Goal: Transaction & Acquisition: Book appointment/travel/reservation

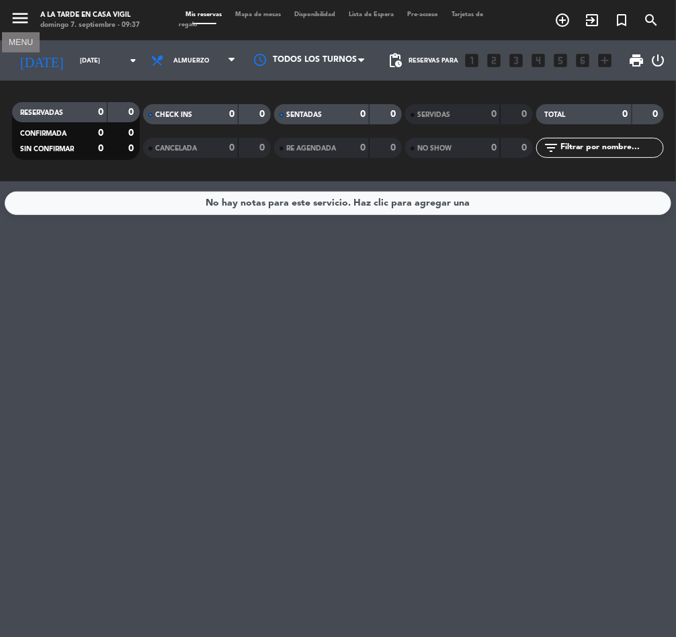
click at [19, 20] on icon "menu" at bounding box center [20, 18] width 20 height 20
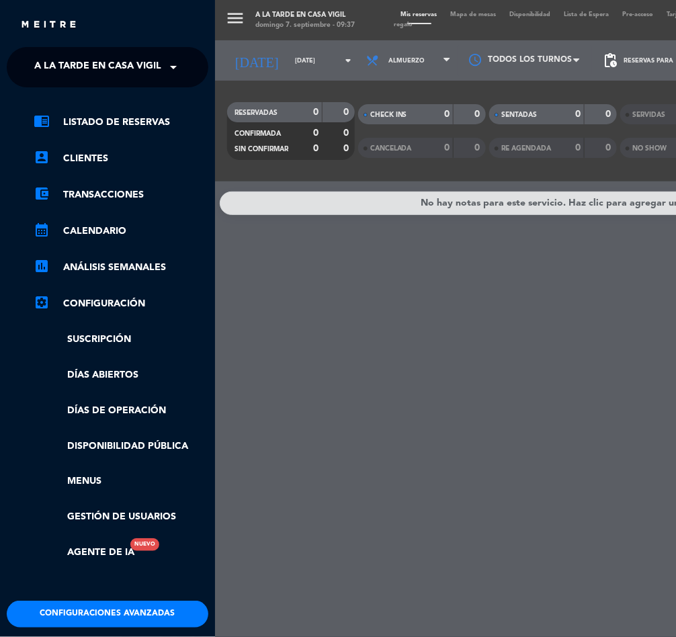
click at [95, 65] on span "A la tarde en Casa Vigil" at bounding box center [97, 67] width 127 height 28
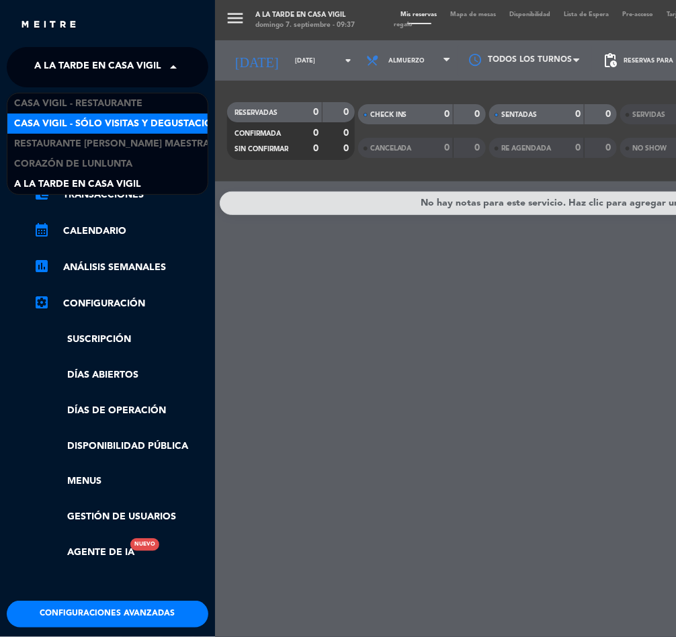
click at [110, 123] on span "Casa Vigil - SÓLO Visitas y Degustaciones" at bounding box center [122, 123] width 217 height 15
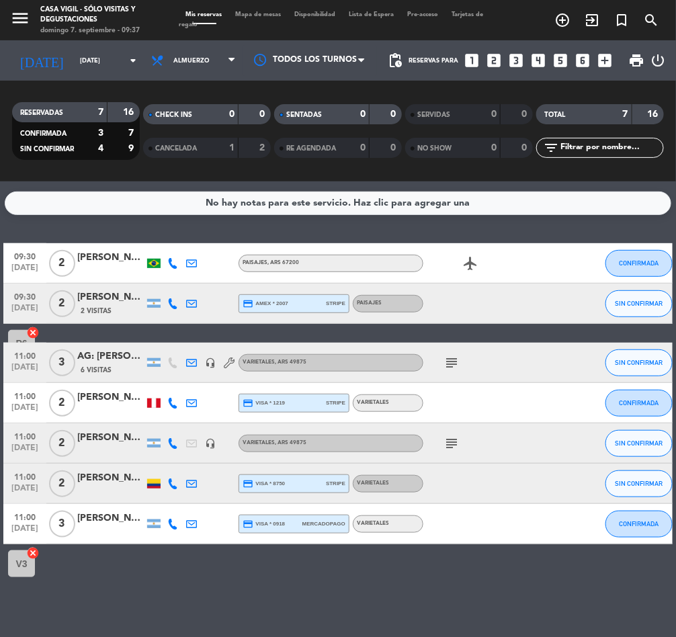
click at [107, 299] on div "[PERSON_NAME]" at bounding box center [110, 297] width 67 height 15
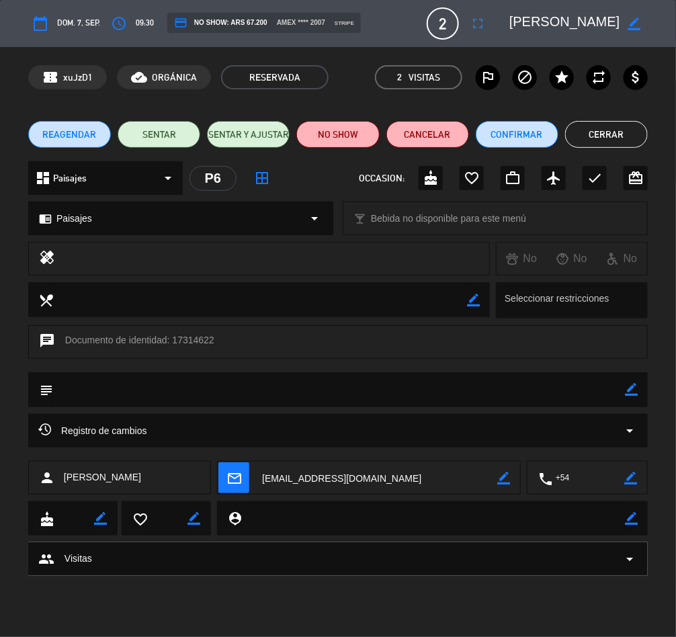
scroll to position [0, 2]
drag, startPoint x: 509, startPoint y: 16, endPoint x: 622, endPoint y: 25, distance: 113.3
click at [622, 25] on div "border_color" at bounding box center [574, 23] width 148 height 24
click at [124, 16] on icon "access_time" at bounding box center [119, 23] width 16 height 16
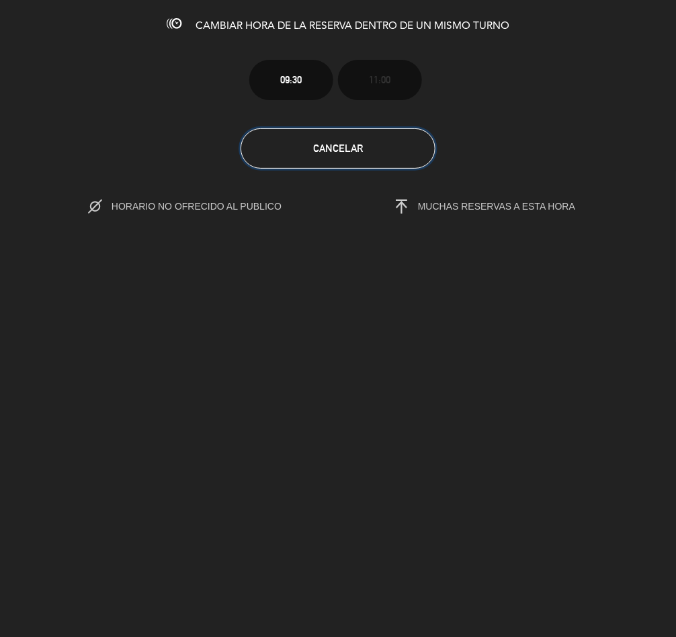
click at [313, 145] on span "Cancelar" at bounding box center [338, 148] width 50 height 11
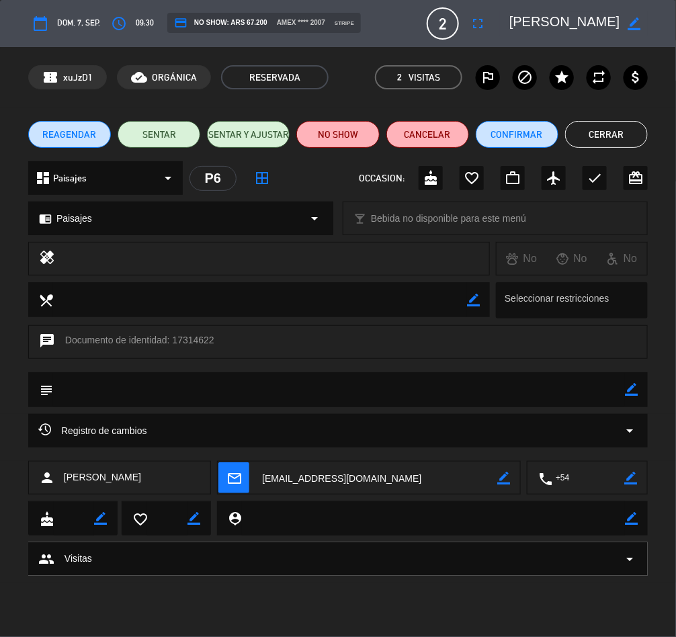
drag, startPoint x: 511, startPoint y: 19, endPoint x: 621, endPoint y: 20, distance: 110.3
click at [621, 20] on div "border_color" at bounding box center [574, 23] width 148 height 24
click at [648, 137] on ul "REAGENDAR SENTAR SENTAR Y AJUSTAR NO SHOW Cancelar Confirmar Cerrar" at bounding box center [338, 134] width 620 height 27
click at [635, 135] on button "Cerrar" at bounding box center [606, 134] width 83 height 27
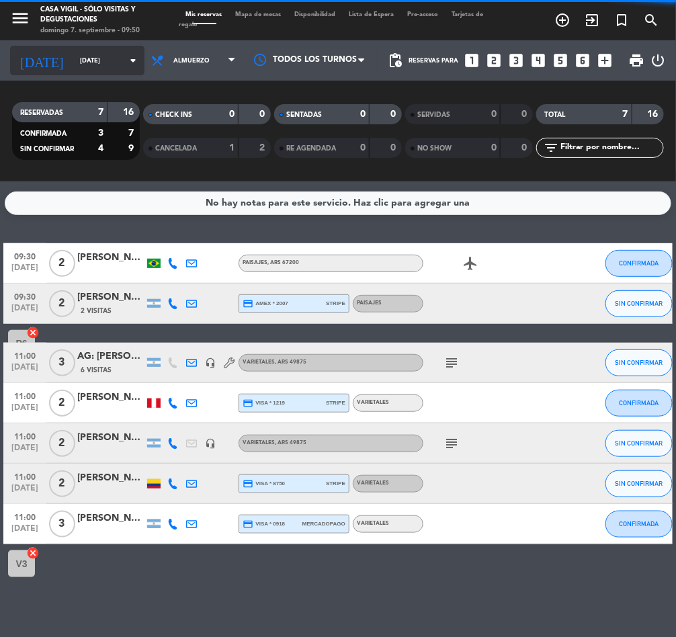
click at [73, 53] on input "[DATE]" at bounding box center [116, 60] width 87 height 21
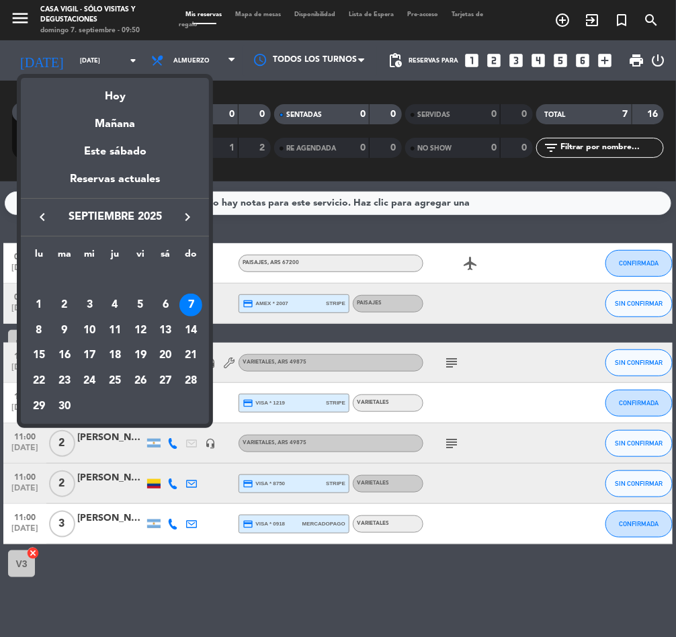
click at [26, 14] on div at bounding box center [338, 318] width 676 height 637
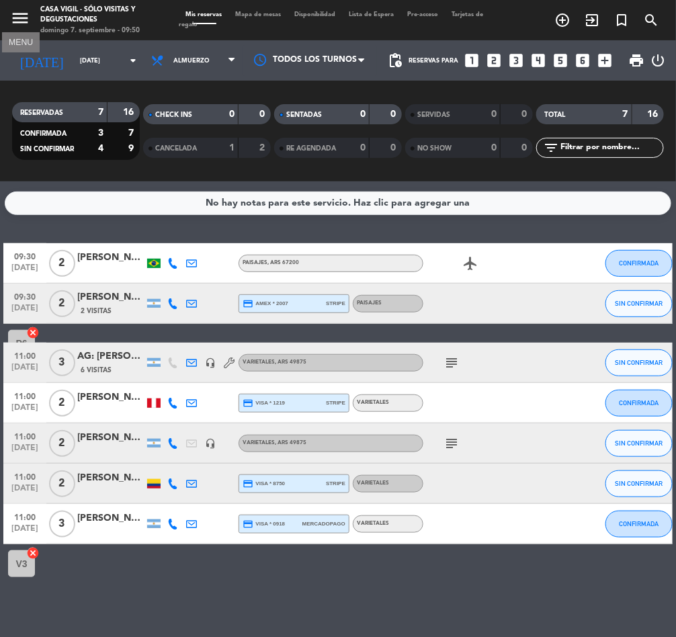
click at [26, 13] on icon "menu" at bounding box center [20, 18] width 20 height 20
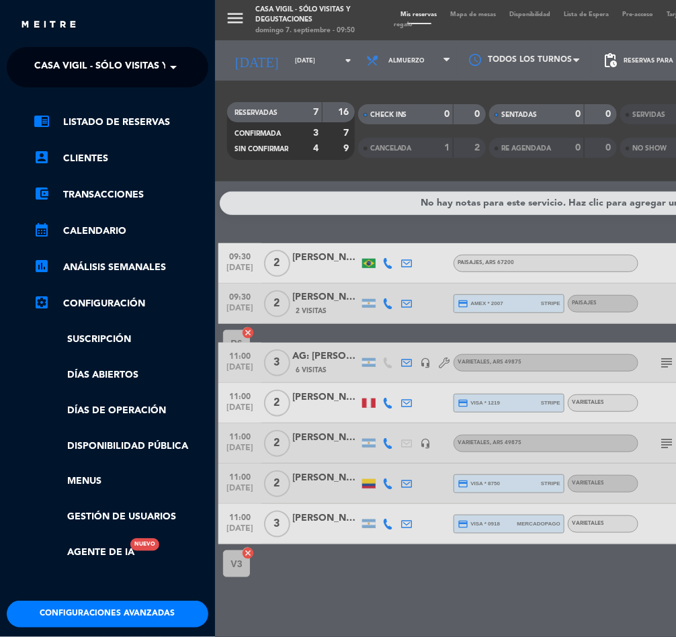
click at [89, 55] on span "Casa Vigil - SÓLO Visitas y Degustaciones" at bounding box center [142, 67] width 217 height 28
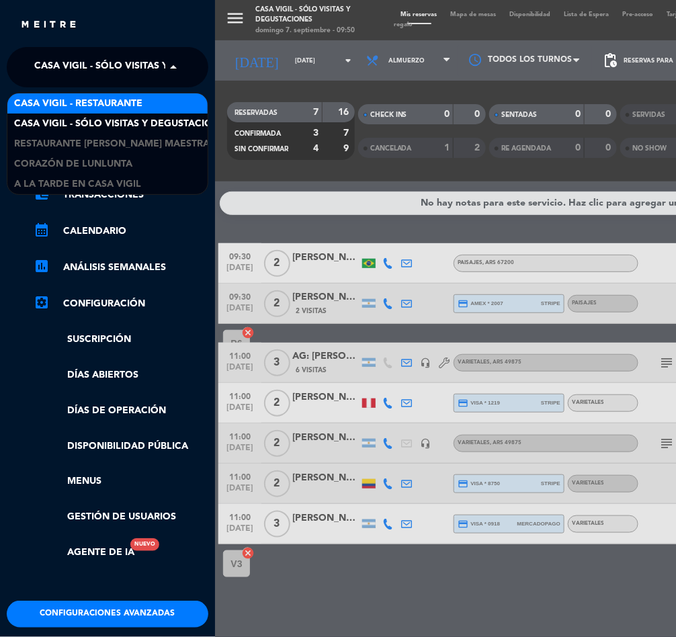
click at [105, 97] on span "Casa Vigil - Restaurante" at bounding box center [78, 103] width 128 height 15
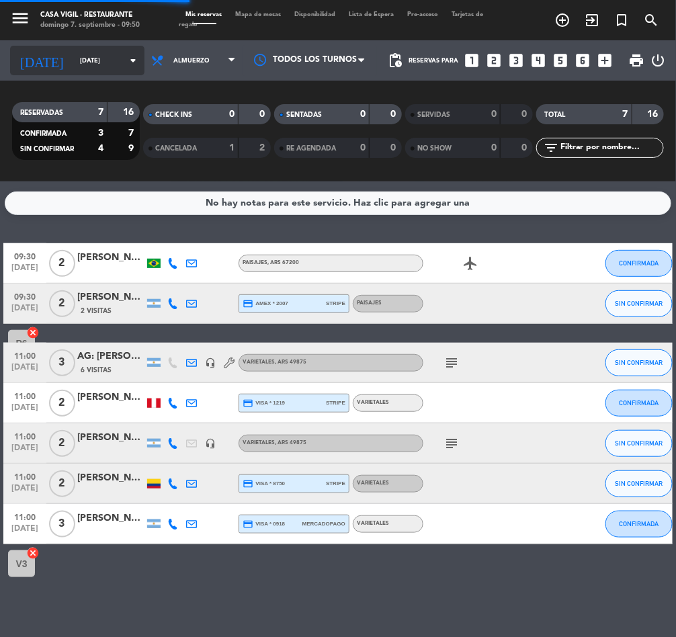
click at [79, 69] on input "[DATE]" at bounding box center [116, 60] width 87 height 21
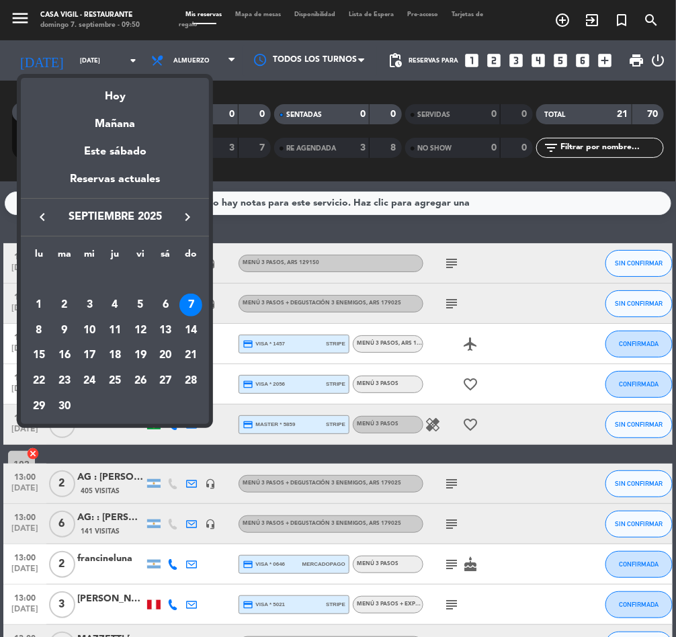
click at [184, 214] on icon "keyboard_arrow_right" at bounding box center [188, 217] width 16 height 16
click at [36, 206] on div "keyboard_arrow_left octubre 2025 keyboard_arrow_right" at bounding box center [115, 217] width 188 height 38
click at [34, 210] on icon "keyboard_arrow_left" at bounding box center [42, 217] width 16 height 16
click at [45, 350] on div "15" at bounding box center [39, 355] width 23 height 23
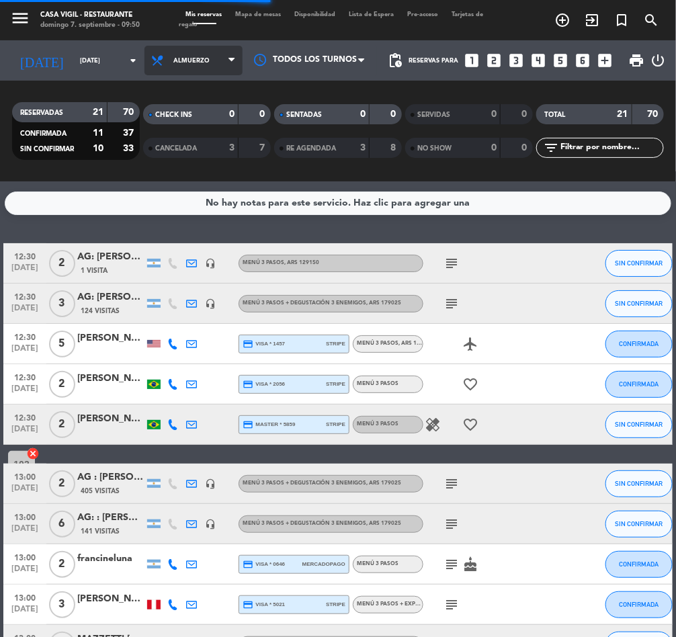
click at [196, 61] on span "Almuerzo" at bounding box center [194, 61] width 98 height 30
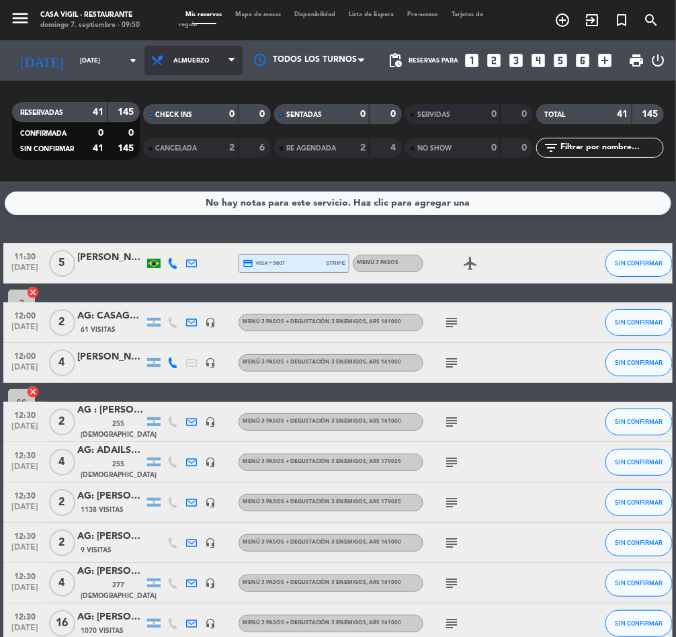
click at [173, 58] on span "Almuerzo" at bounding box center [191, 60] width 36 height 7
click at [142, 153] on div "menu Casa Vigil - Restaurante domingo 7. septiembre - 09:50 Mis reservas Mapa d…" at bounding box center [338, 91] width 676 height 182
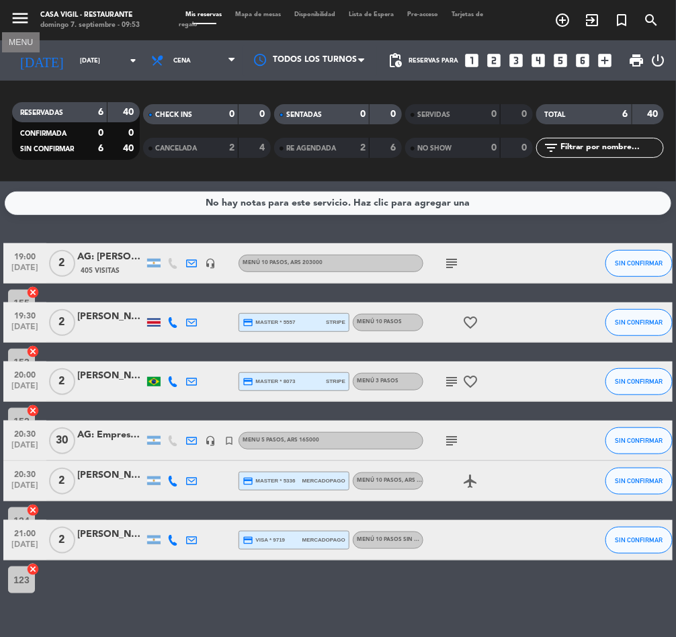
click at [17, 16] on icon "menu" at bounding box center [20, 18] width 20 height 20
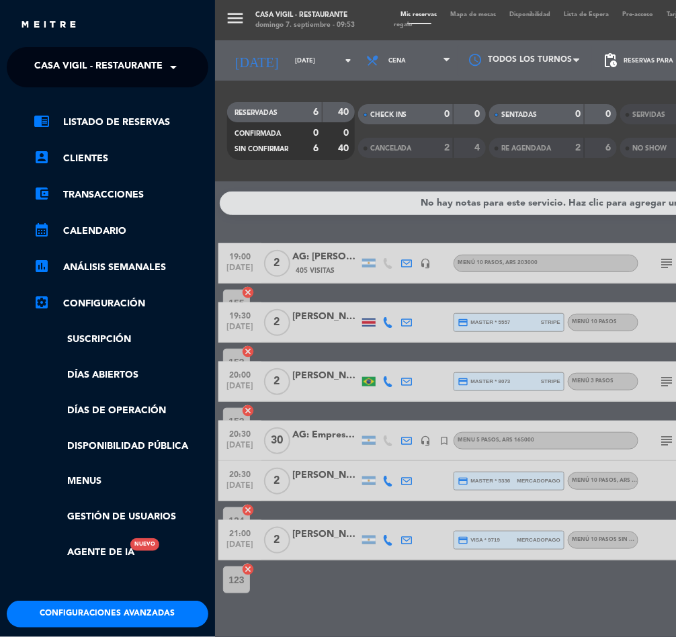
click at [95, 59] on span "Casa Vigil - Restaurante" at bounding box center [98, 67] width 128 height 28
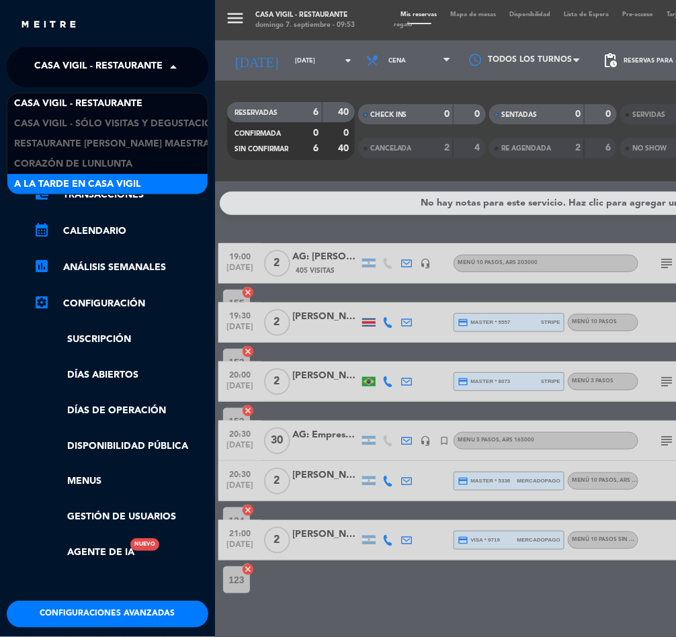
click at [101, 184] on span "A la tarde en Casa Vigil" at bounding box center [77, 184] width 127 height 15
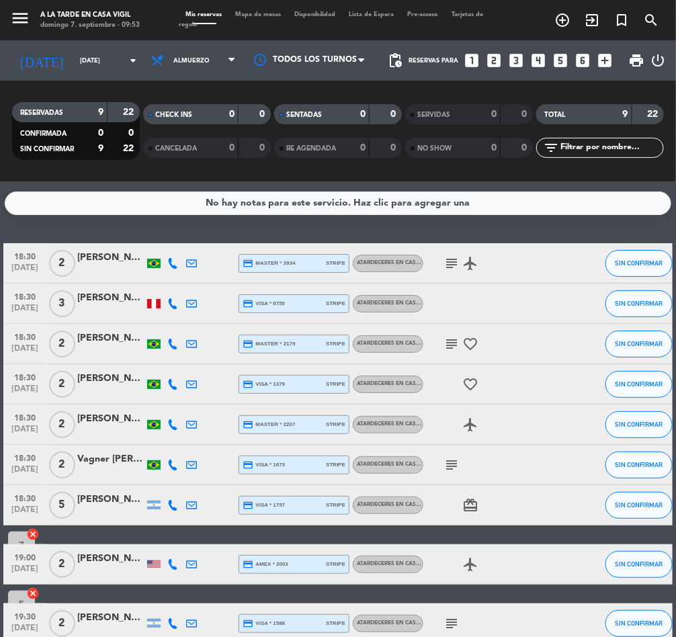
click at [446, 260] on icon "subject" at bounding box center [452, 263] width 16 height 16
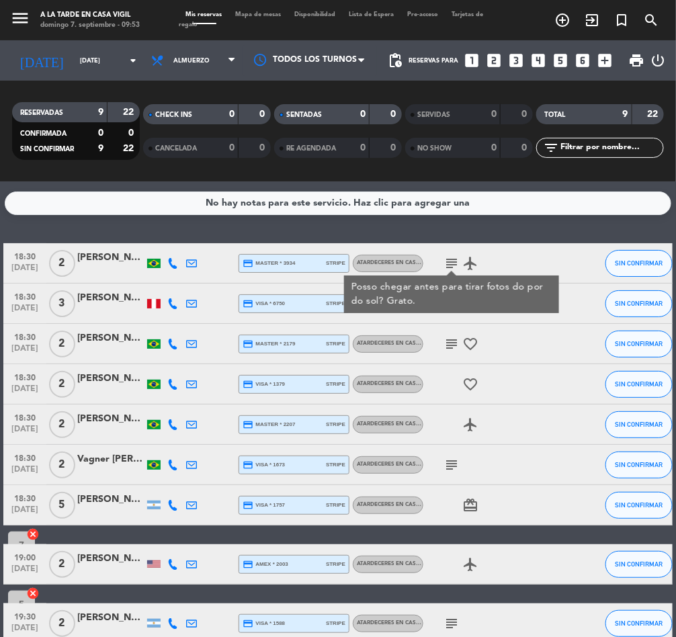
click at [450, 342] on icon "subject" at bounding box center [452, 344] width 16 height 16
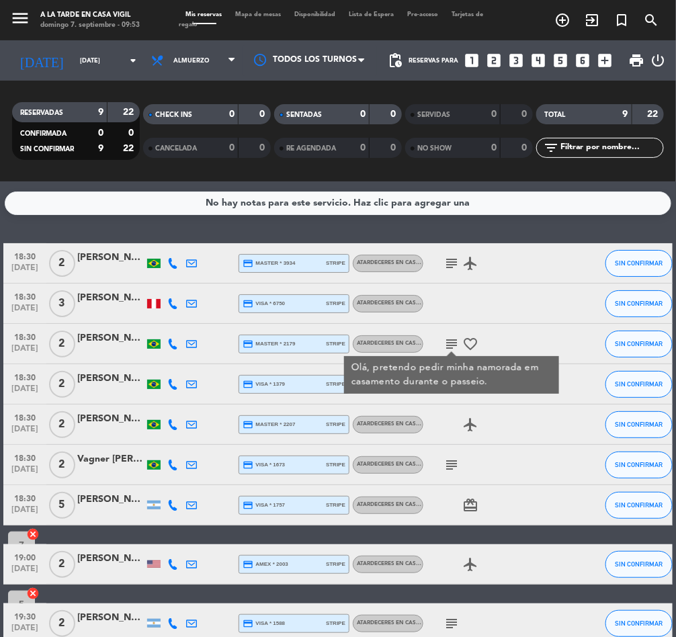
click at [452, 472] on icon "subject" at bounding box center [452, 465] width 16 height 16
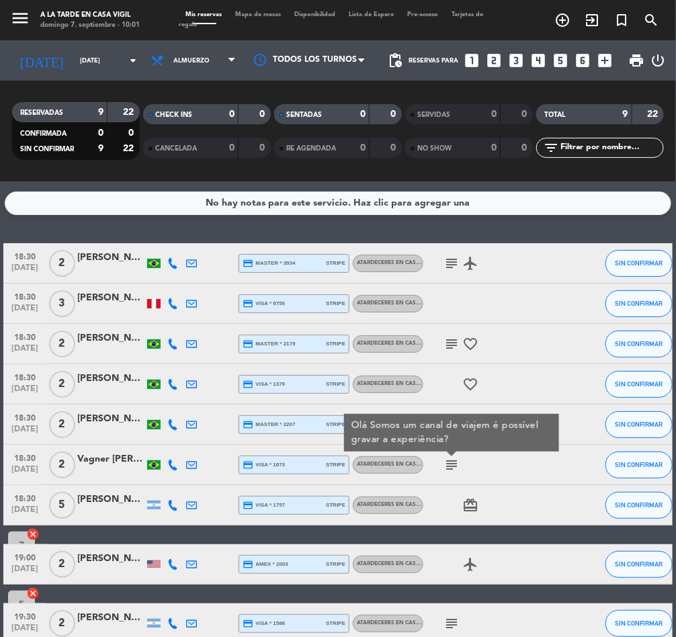
click at [21, 9] on icon "menu" at bounding box center [20, 18] width 20 height 20
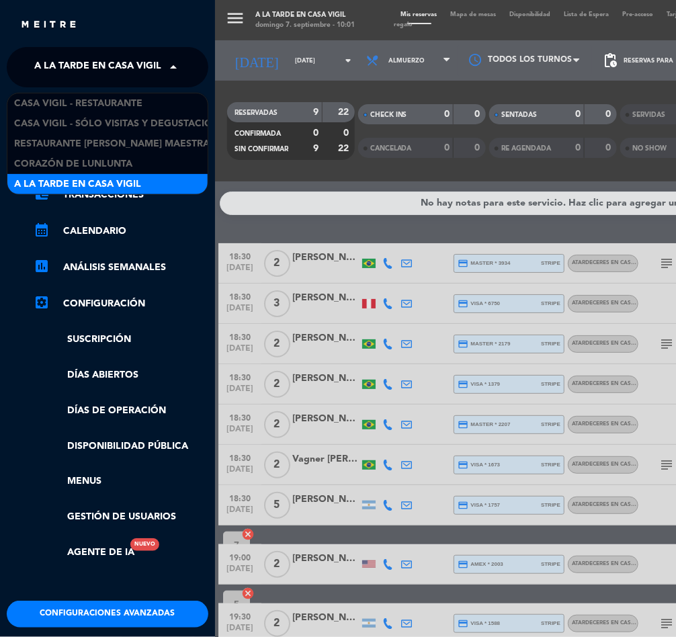
click at [87, 65] on span "A la tarde en Casa Vigil" at bounding box center [97, 67] width 127 height 28
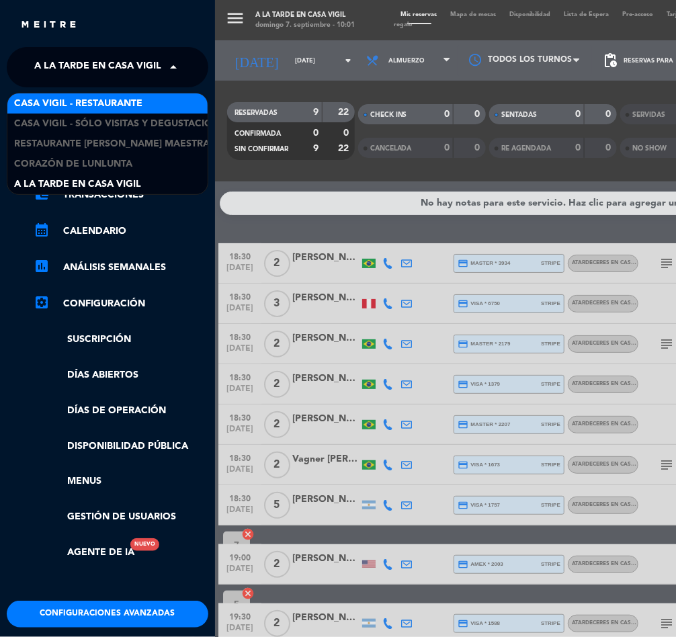
click at [97, 101] on span "Casa Vigil - Restaurante" at bounding box center [78, 103] width 128 height 15
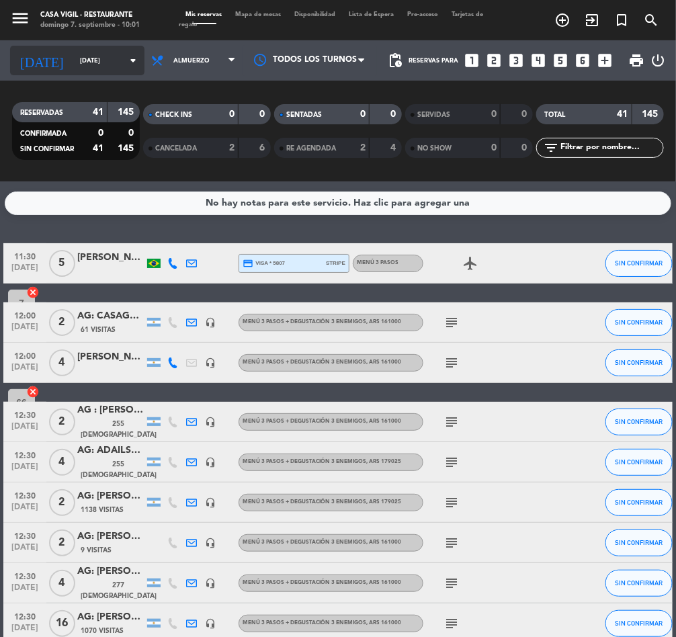
click at [89, 65] on input "[DATE]" at bounding box center [116, 60] width 87 height 21
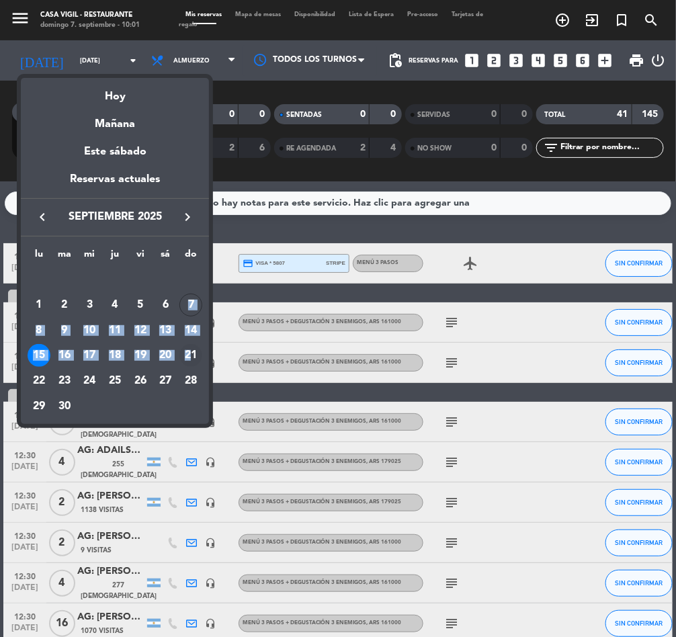
drag, startPoint x: 180, startPoint y: 319, endPoint x: 188, endPoint y: 347, distance: 28.5
click at [188, 346] on tbody "[DATE] 2 3 4 5 6 7 8 9 10 11 12 13 14 15 16 17 18 19 20 21 22 23 24 25 26 27 28…" at bounding box center [114, 343] width 177 height 152
click at [140, 337] on div "12" at bounding box center [140, 330] width 23 height 23
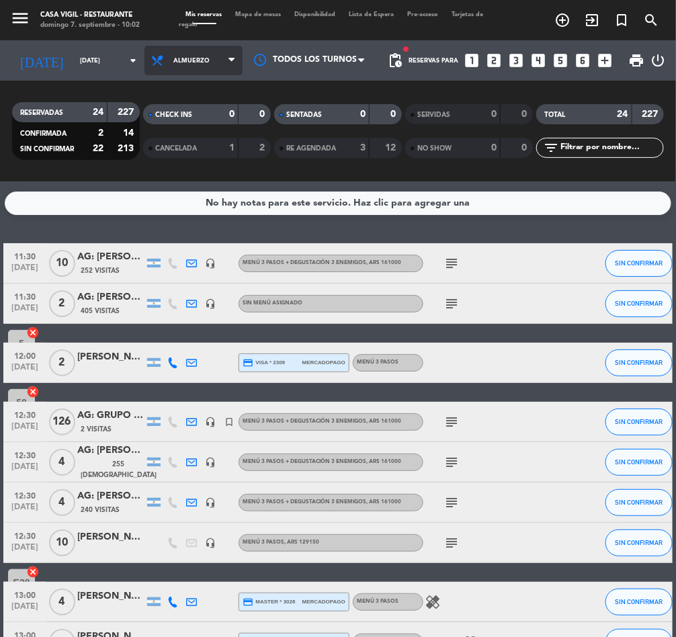
click at [151, 57] on icon at bounding box center [160, 60] width 19 height 13
click at [143, 147] on div "menu Casa Vigil - Restaurante domingo 7. septiembre - 10:02 Mis reservas Mapa d…" at bounding box center [338, 91] width 676 height 182
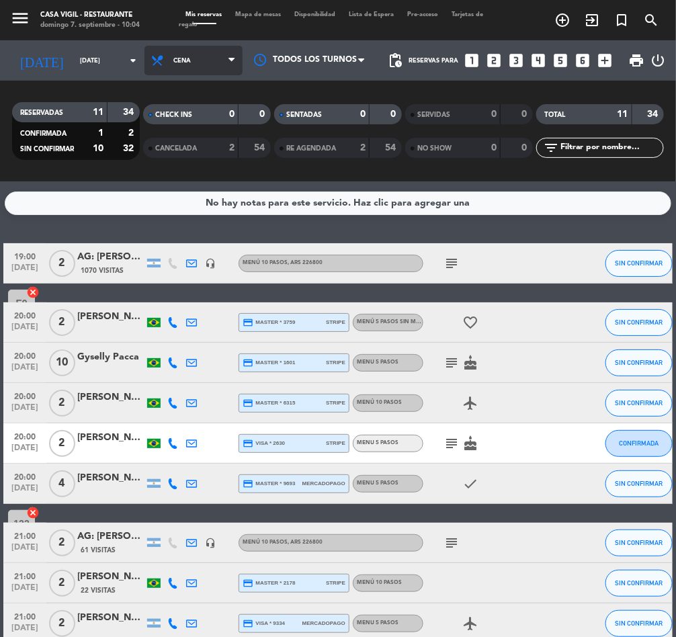
click at [170, 65] on span "Cena" at bounding box center [194, 61] width 98 height 30
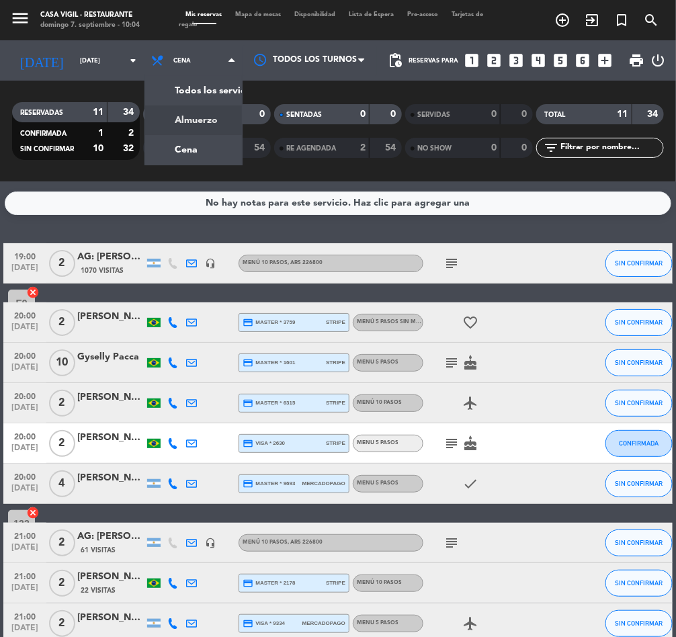
click at [133, 118] on div "menu Casa Vigil - Restaurante domingo 7. septiembre - 10:04 Mis reservas Mapa d…" at bounding box center [338, 91] width 676 height 182
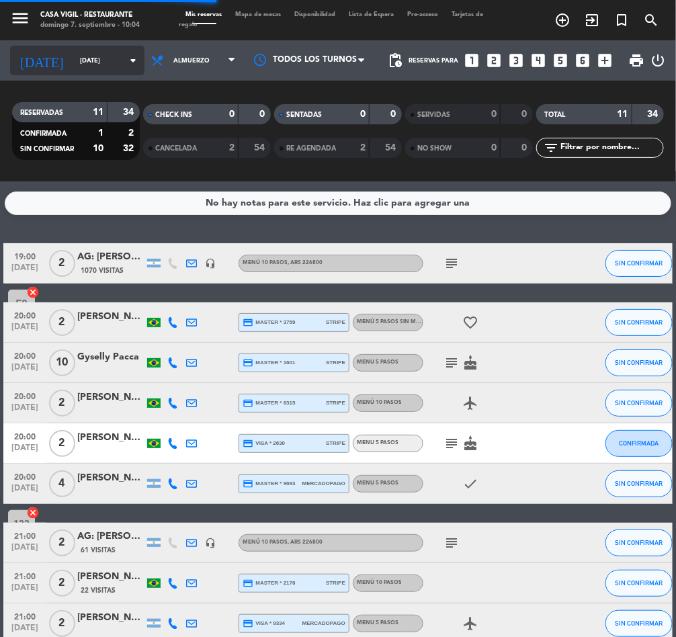
click at [81, 71] on input "[DATE]" at bounding box center [116, 60] width 87 height 21
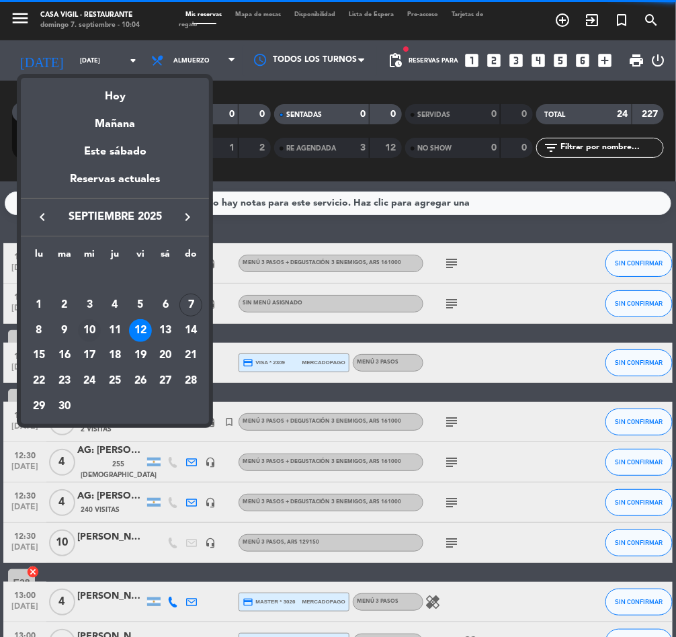
click at [89, 323] on div "10" at bounding box center [89, 330] width 23 height 23
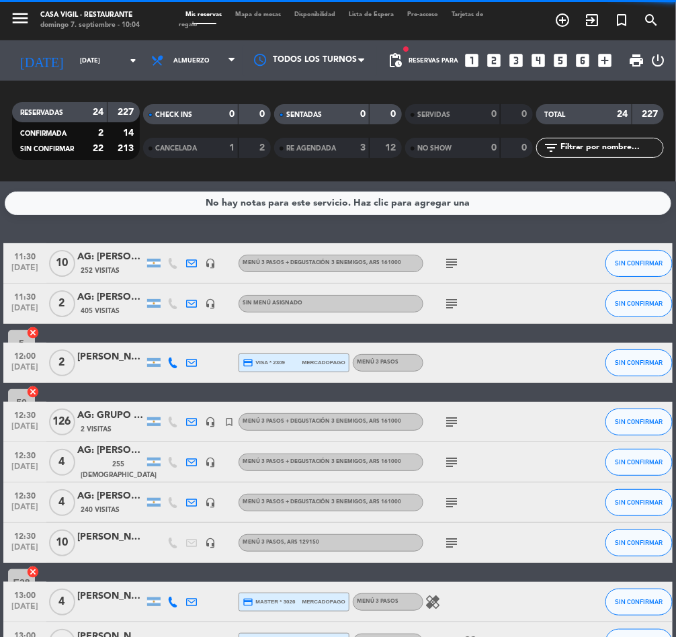
type input "[DATE]"
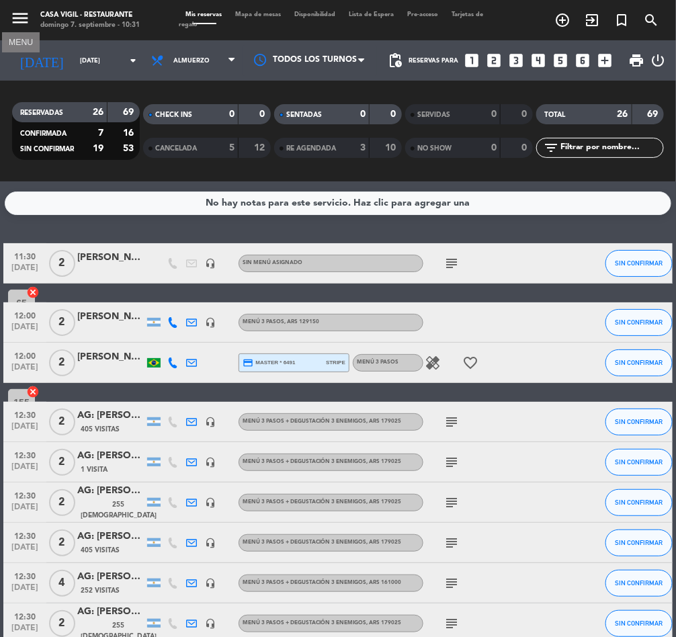
click at [23, 19] on icon "menu" at bounding box center [20, 18] width 20 height 20
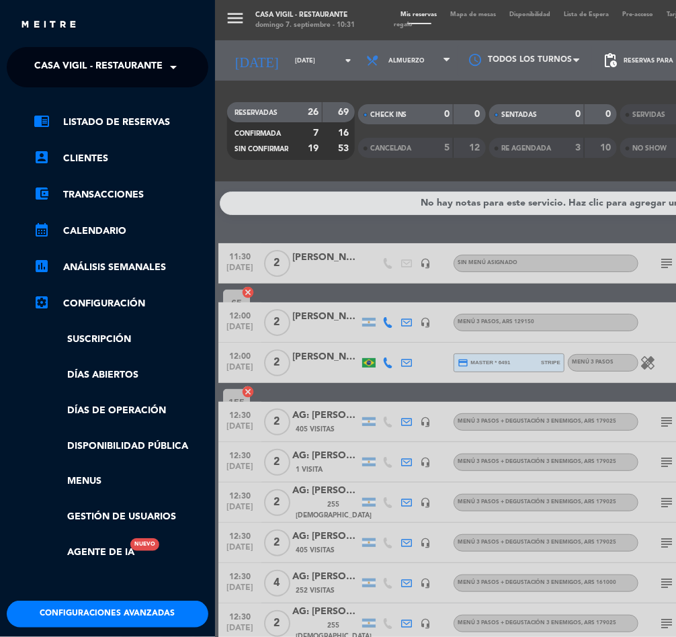
click at [120, 69] on span "Casa Vigil - Restaurante" at bounding box center [98, 67] width 128 height 28
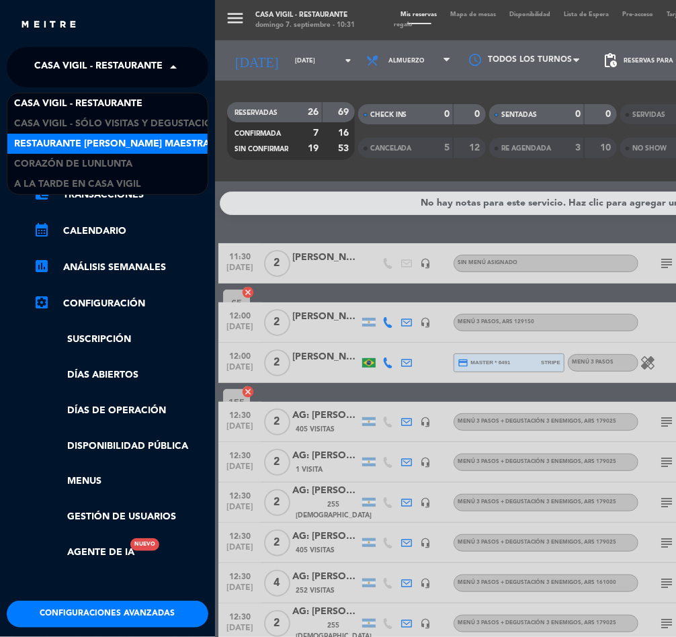
click at [111, 144] on span "Restaurante [PERSON_NAME] Maestra" at bounding box center [112, 143] width 196 height 15
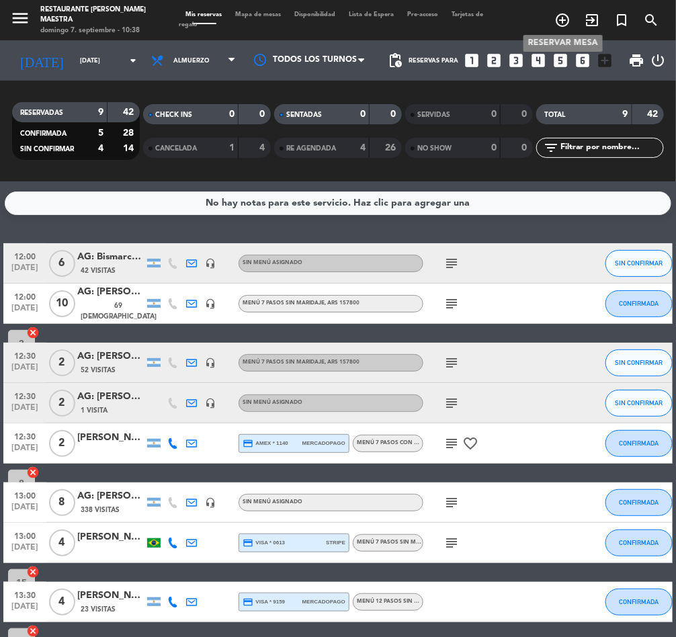
click at [569, 13] on icon "add_circle_outline" at bounding box center [563, 20] width 16 height 16
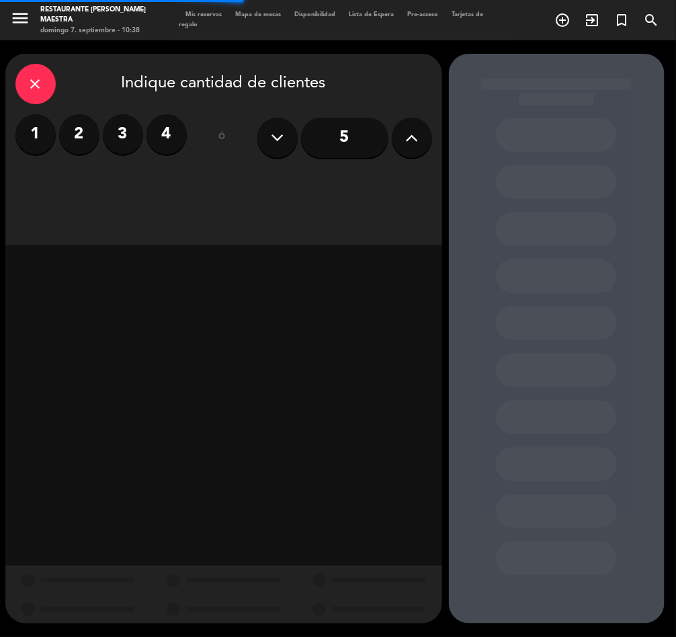
click at [158, 124] on label "4" at bounding box center [167, 134] width 40 height 40
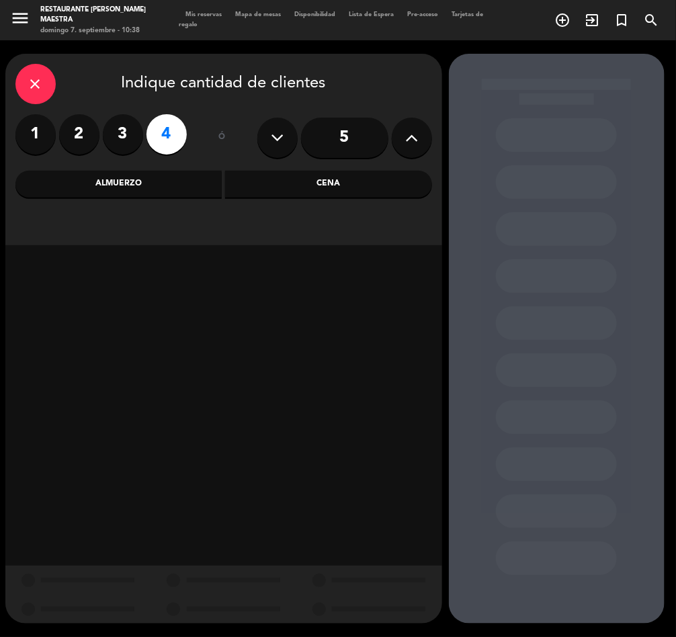
click at [122, 182] on div "Almuerzo" at bounding box center [118, 184] width 207 height 27
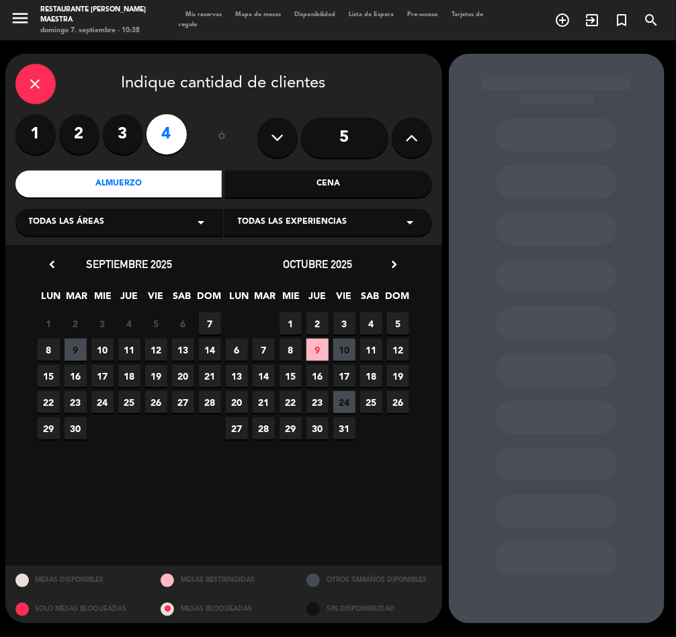
click at [309, 218] on span "Todas las experiencias" at bounding box center [293, 222] width 110 height 13
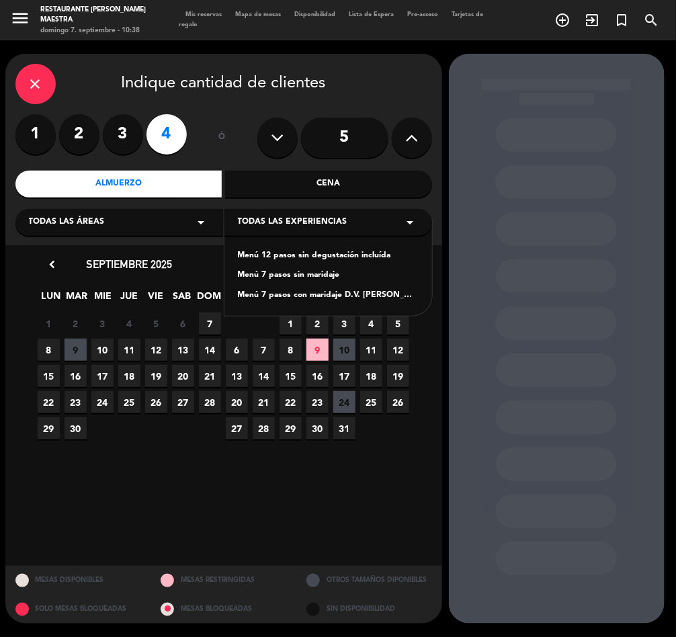
click at [317, 251] on div "Menú 12 pasos sin degustación incluída" at bounding box center [328, 255] width 181 height 13
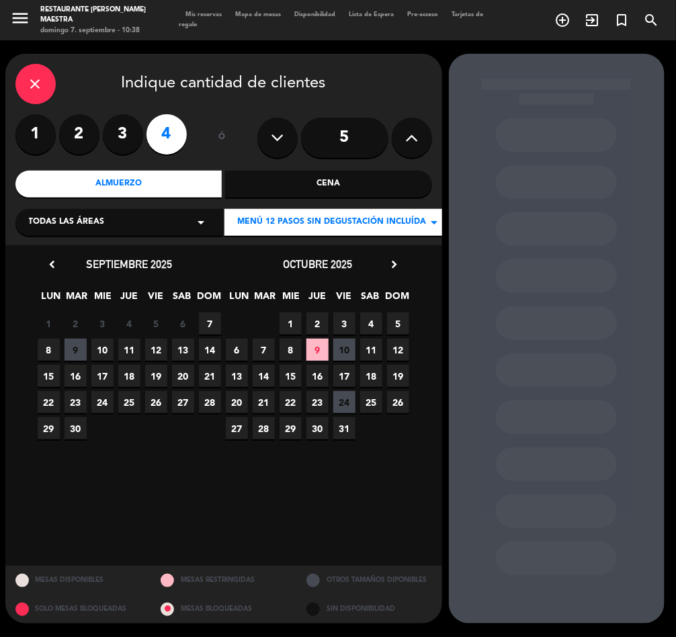
click at [389, 261] on icon "chevron_right" at bounding box center [395, 264] width 14 height 14
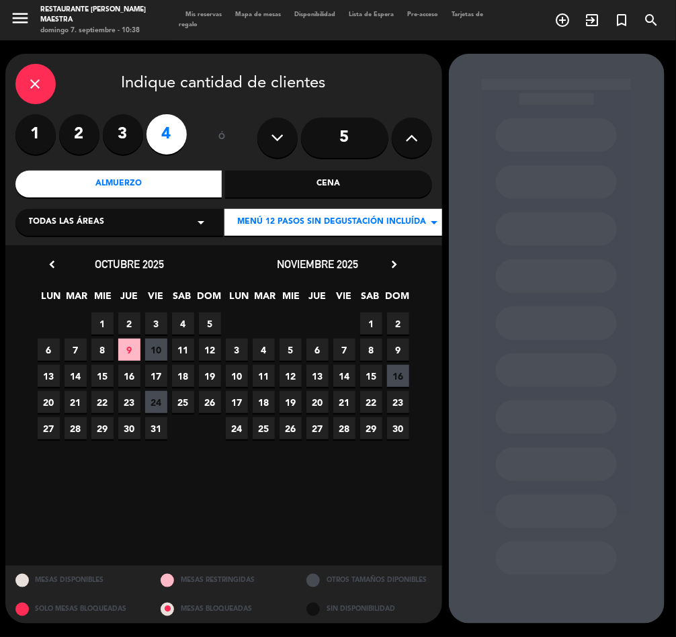
click at [344, 398] on span "21" at bounding box center [344, 402] width 22 height 22
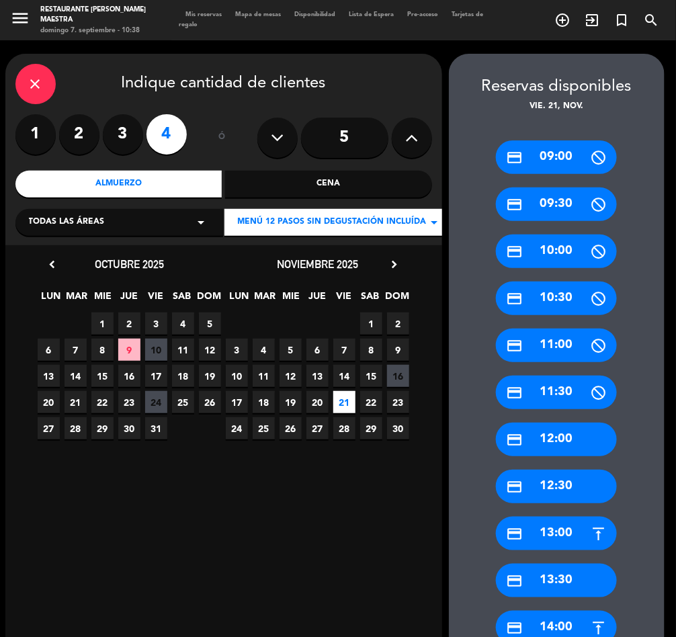
click at [565, 487] on div "credit_card 12:30" at bounding box center [556, 487] width 121 height 34
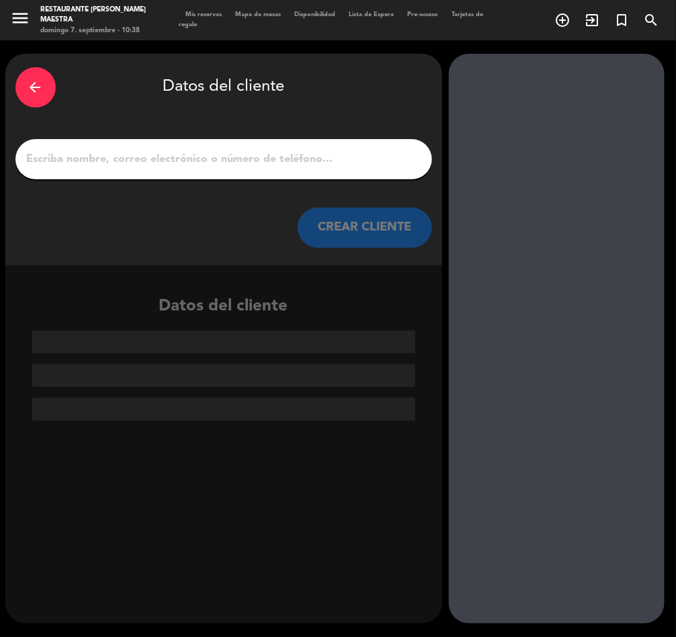
click at [202, 163] on input "1" at bounding box center [224, 159] width 397 height 19
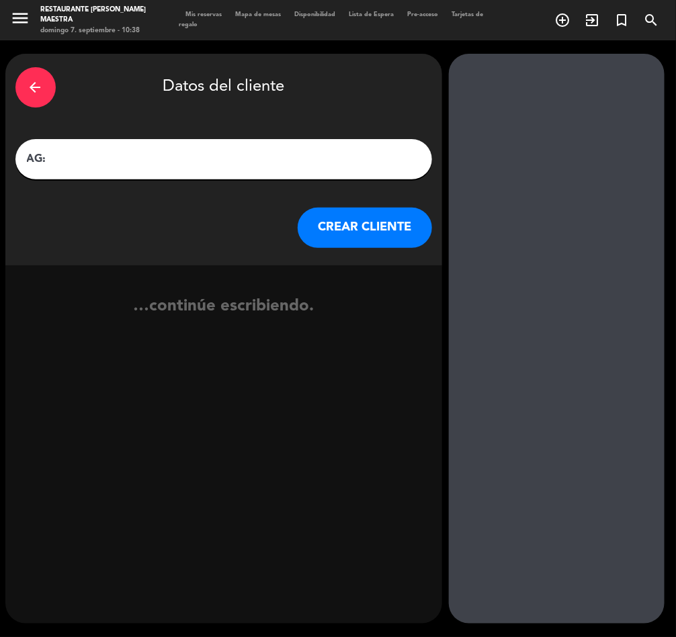
paste input "Regis da [PERSON_NAME]"
click at [188, 163] on input "AG: Regis da Costa X4/" at bounding box center [224, 159] width 397 height 19
type input "AG: Regis da Costa X4/ CENTRAL DE RESERVAS MENDOZA"
click at [369, 239] on button "CREAR CLIENTE" at bounding box center [365, 228] width 134 height 40
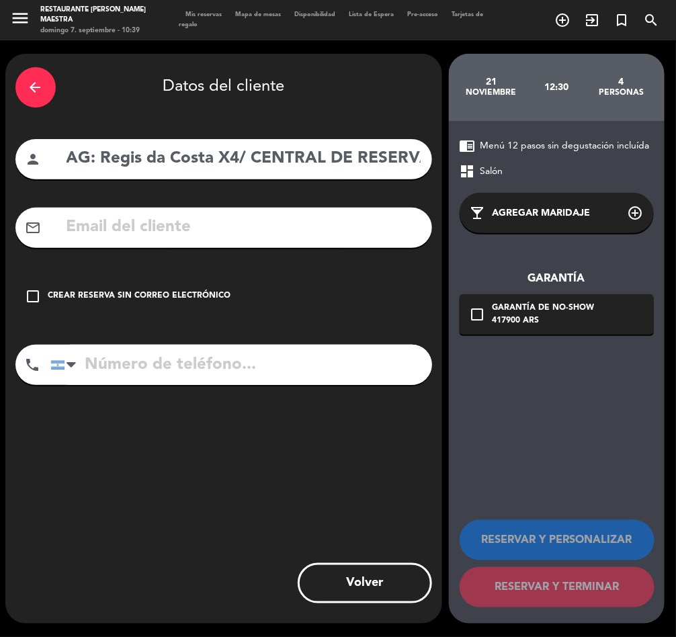
click at [232, 223] on input "text" at bounding box center [243, 228] width 357 height 28
paste input "[EMAIL_ADDRESS][DOMAIN_NAME]"
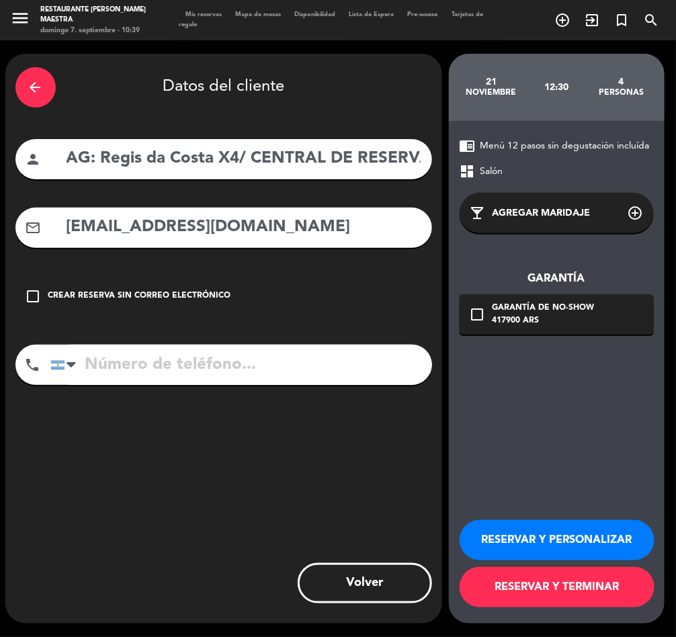
type input "[EMAIL_ADDRESS][DOMAIN_NAME]"
click at [557, 531] on button "RESERVAR Y PERSONALIZAR" at bounding box center [557, 540] width 195 height 40
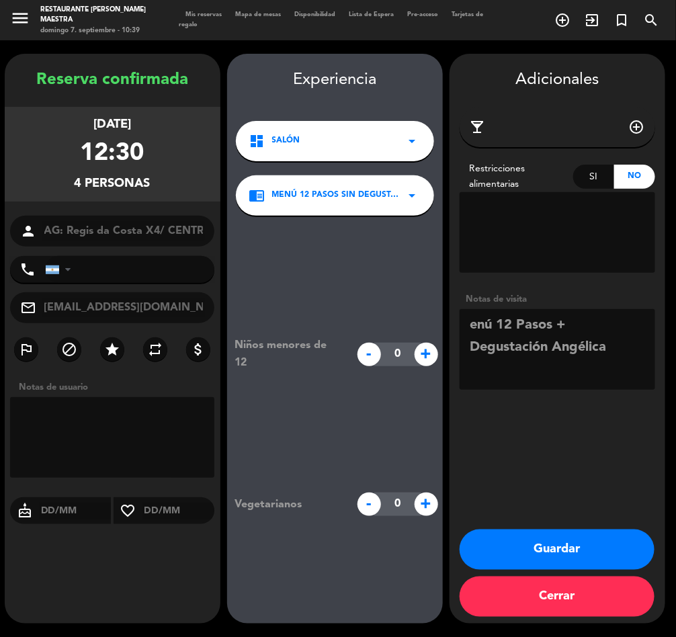
click at [618, 348] on textarea at bounding box center [558, 349] width 196 height 81
click at [496, 319] on textarea at bounding box center [558, 349] width 196 height 81
click at [507, 379] on textarea at bounding box center [558, 349] width 196 height 81
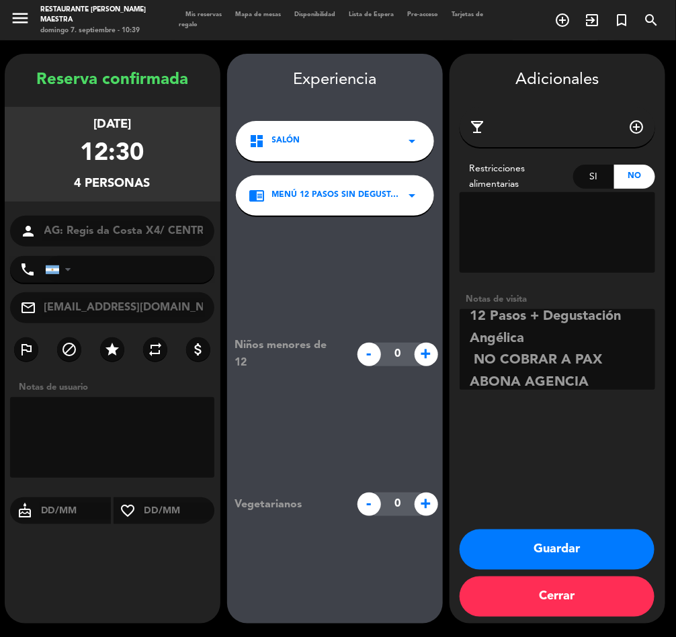
scroll to position [30, 0]
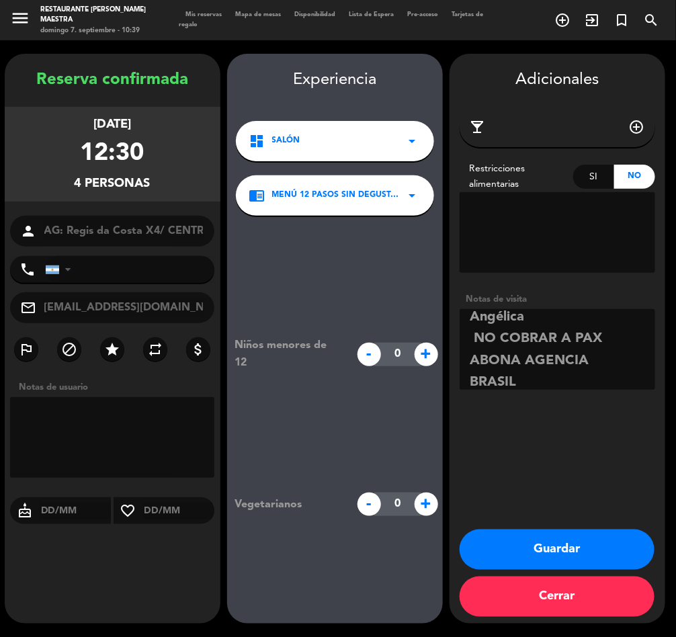
type textarea "12 Pasos + Degustación Angélica NO COBRAR A PAX ABONA AGENCIA BRASIL"
click at [583, 563] on button "Guardar" at bounding box center [557, 550] width 195 height 40
